Goal: Navigation & Orientation: Find specific page/section

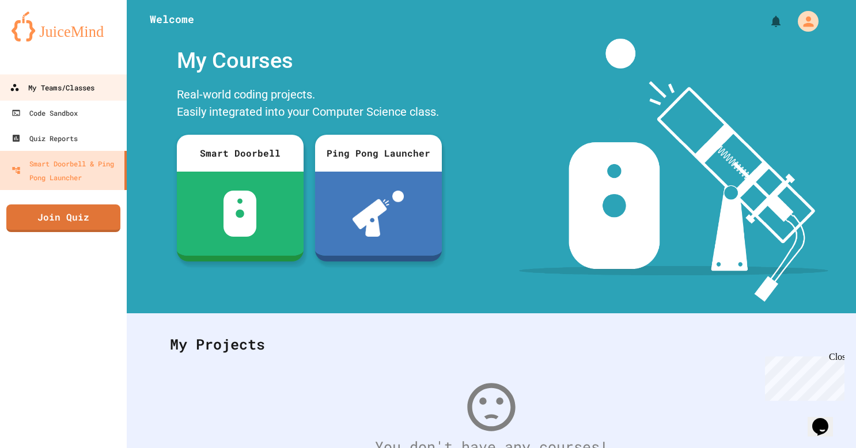
click at [92, 94] on div "My Teams/Classes" at bounding box center [52, 88] width 85 height 14
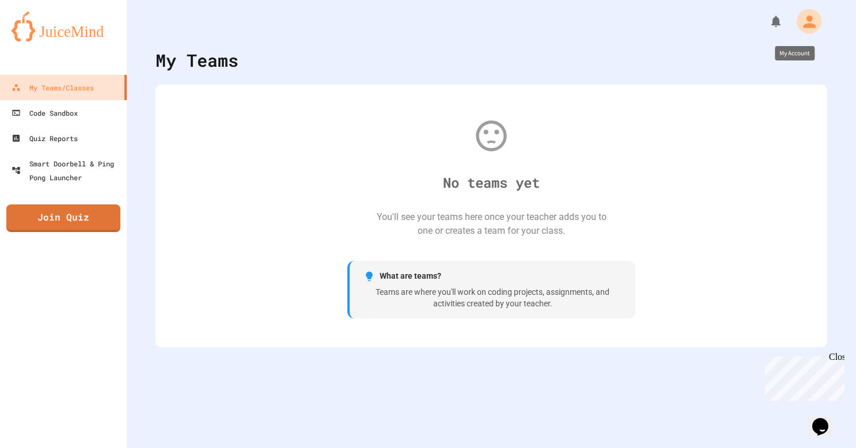
click at [803, 26] on icon "My Account" at bounding box center [809, 21] width 13 height 13
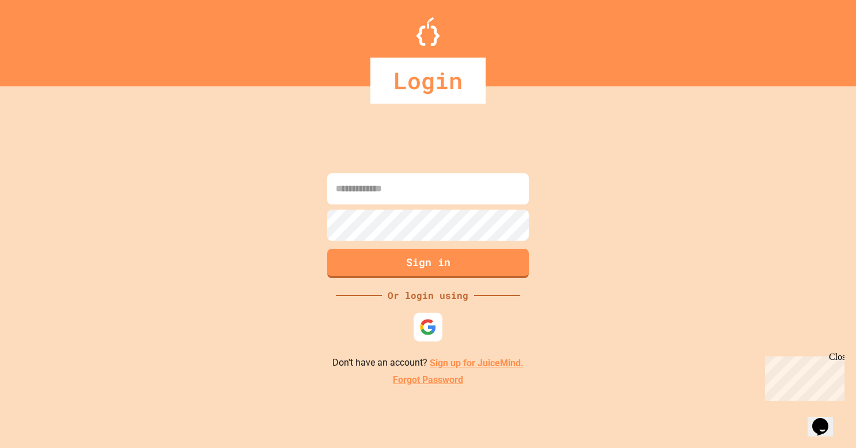
click at [431, 199] on input at bounding box center [428, 188] width 202 height 31
type input "**********"
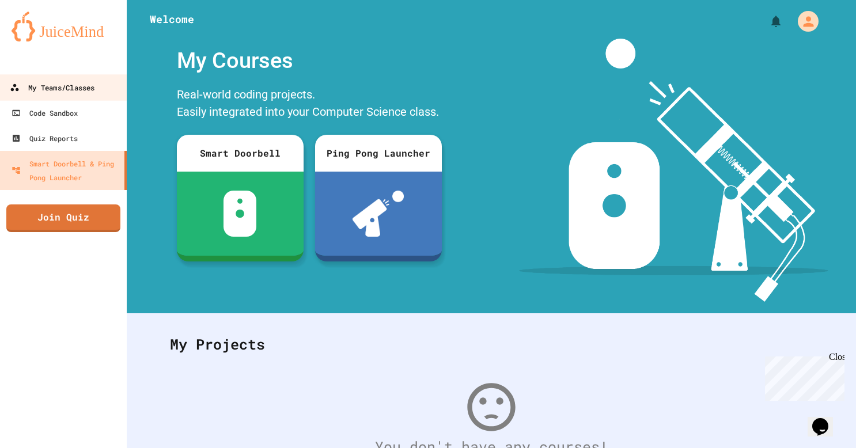
click at [63, 89] on div "My Teams/Classes" at bounding box center [52, 88] width 85 height 14
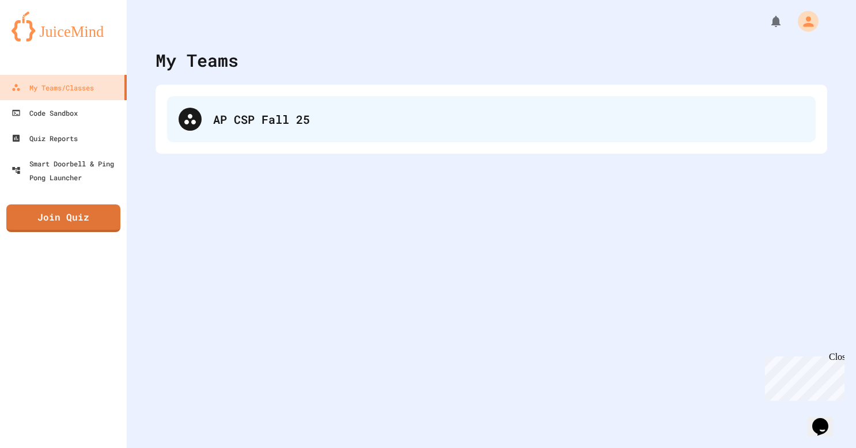
click at [301, 111] on div "AP CSP Fall 25" at bounding box center [508, 119] width 591 height 17
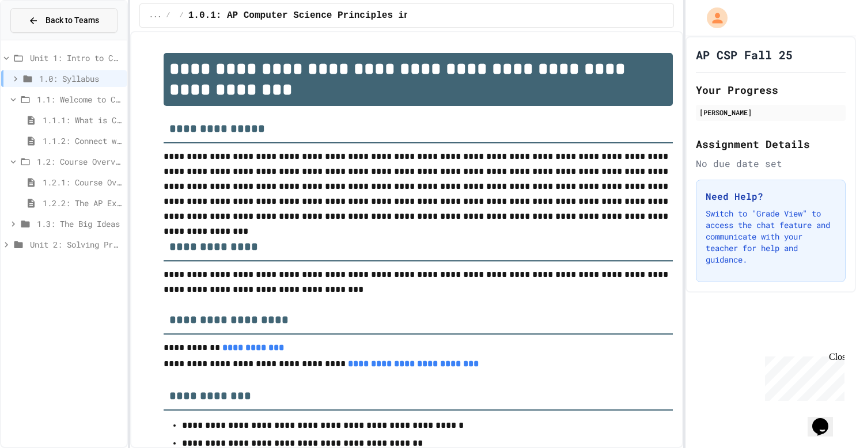
click at [96, 23] on span "Back to Teams" at bounding box center [72, 20] width 54 height 12
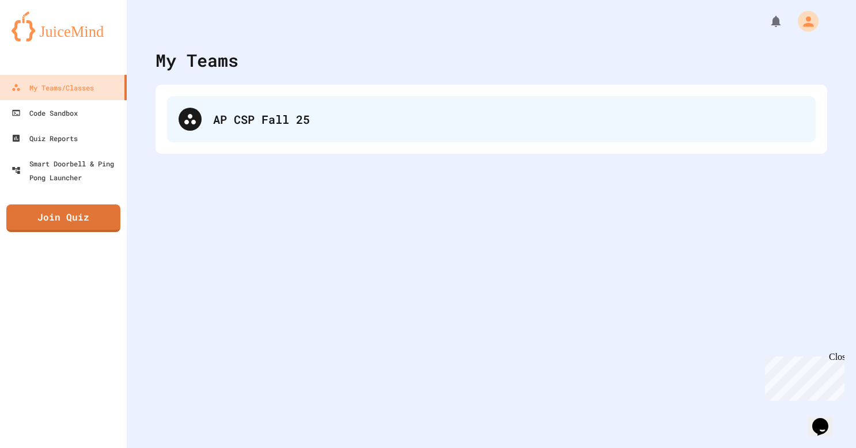
click at [325, 98] on div "AP CSP Fall 25" at bounding box center [491, 119] width 648 height 46
